Goal: Information Seeking & Learning: Learn about a topic

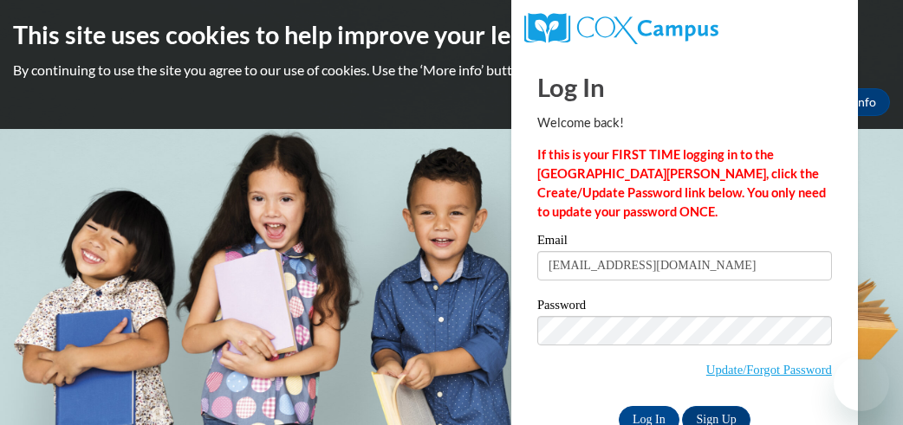
click at [661, 406] on input "Log In" at bounding box center [649, 420] width 61 height 28
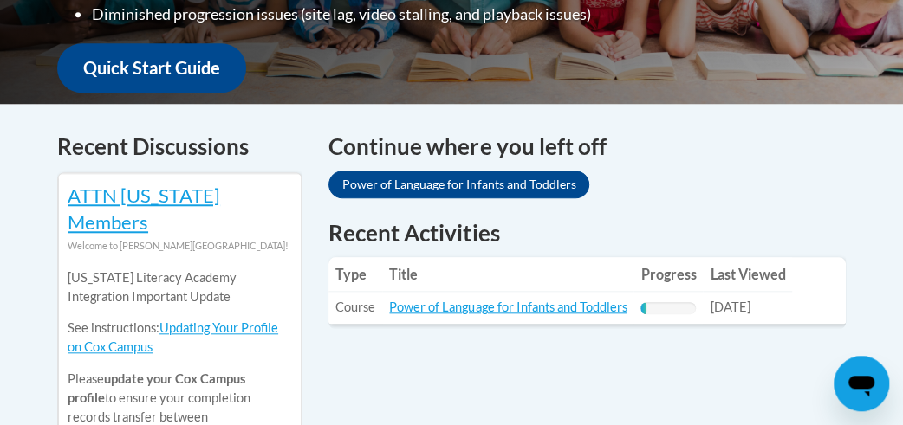
scroll to position [731, 0]
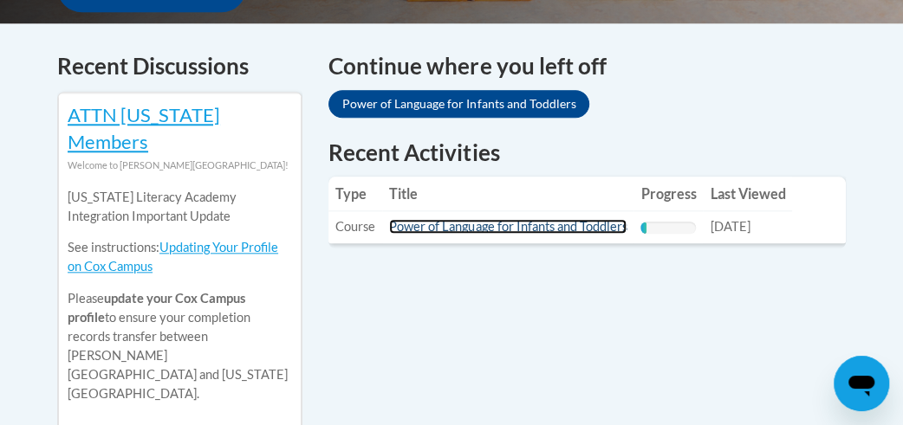
click at [514, 219] on link "Power of Language for Infants and Toddlers" at bounding box center [507, 226] width 237 height 15
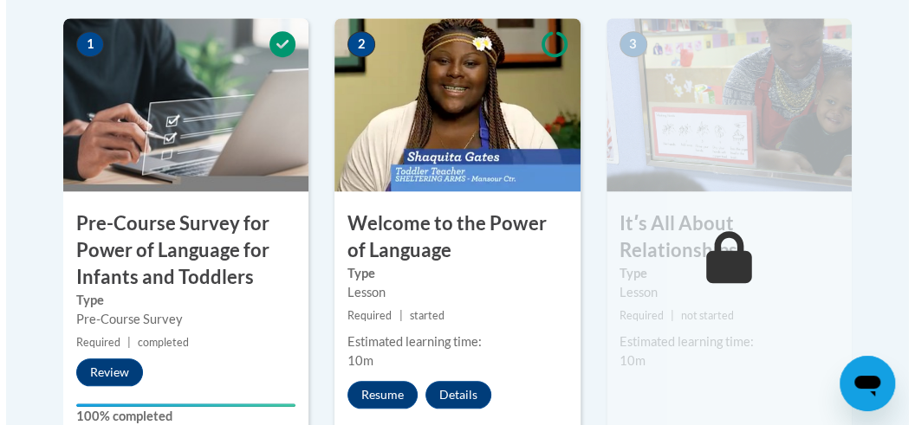
scroll to position [640, 0]
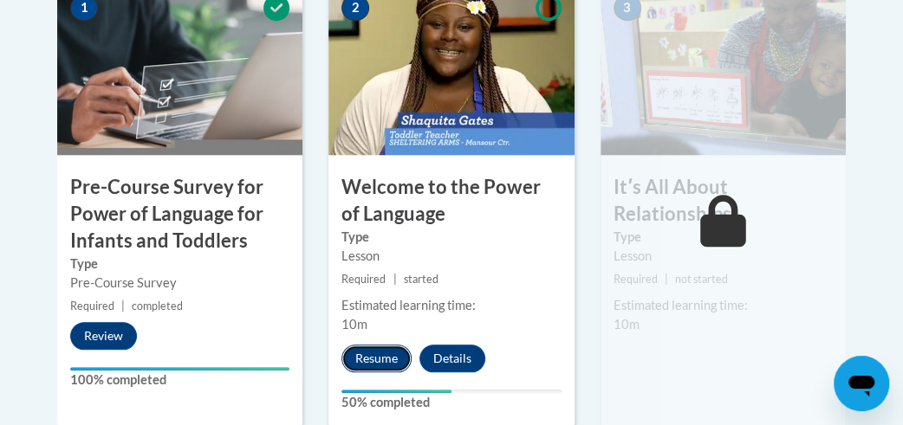
click at [374, 353] on button "Resume" at bounding box center [376, 359] width 70 height 28
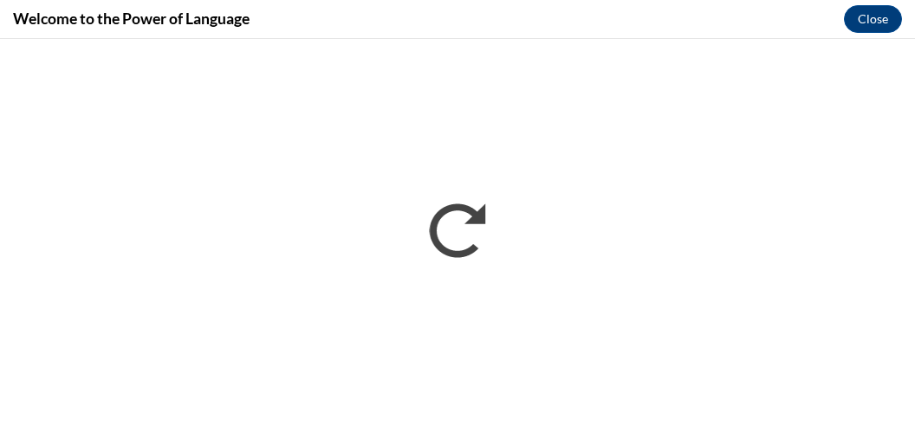
scroll to position [0, 0]
